Goal: Consume media (video, audio)

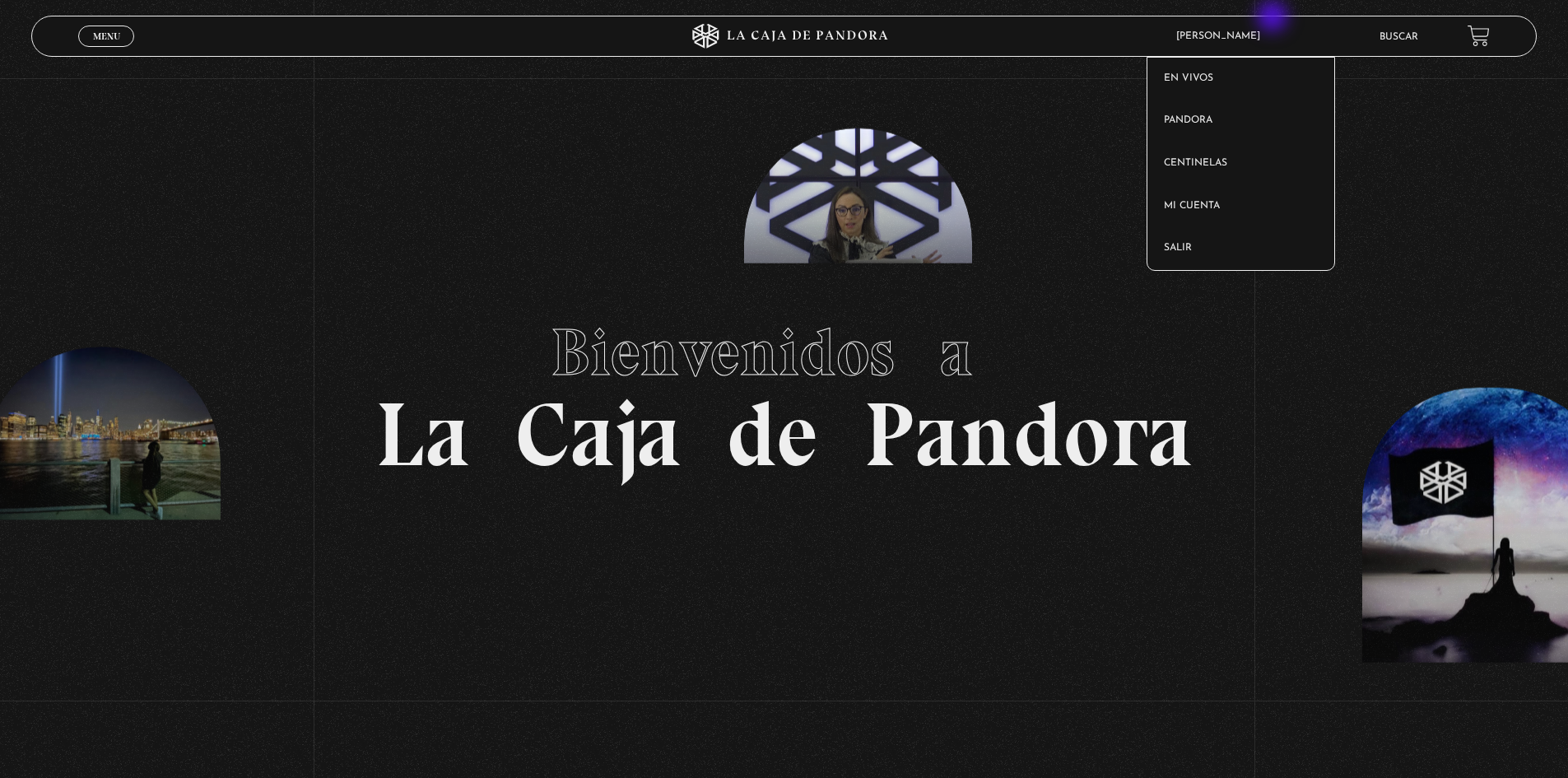
click at [1239, 19] on article "[PERSON_NAME] En vivos Pandora Centinelas Mi cuenta [PERSON_NAME]" at bounding box center [1262, 36] width 189 height 38
drag, startPoint x: 1232, startPoint y: 76, endPoint x: 1218, endPoint y: 86, distance: 17.2
click at [1231, 76] on link "En vivos" at bounding box center [1240, 79] width 187 height 42
